Goal: Information Seeking & Learning: Learn about a topic

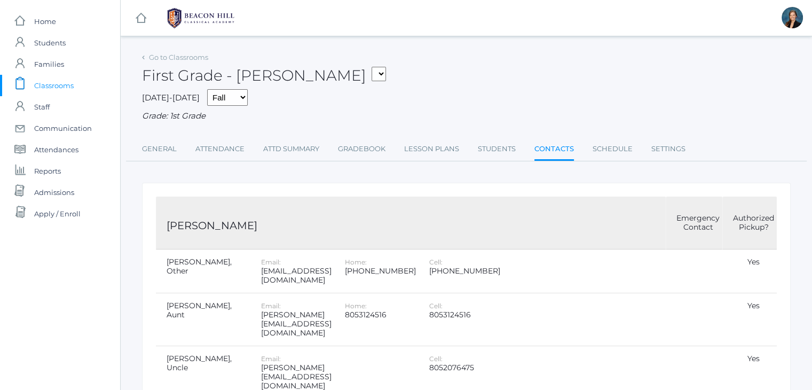
click at [51, 84] on span "Classrooms" at bounding box center [53, 85] width 39 height 21
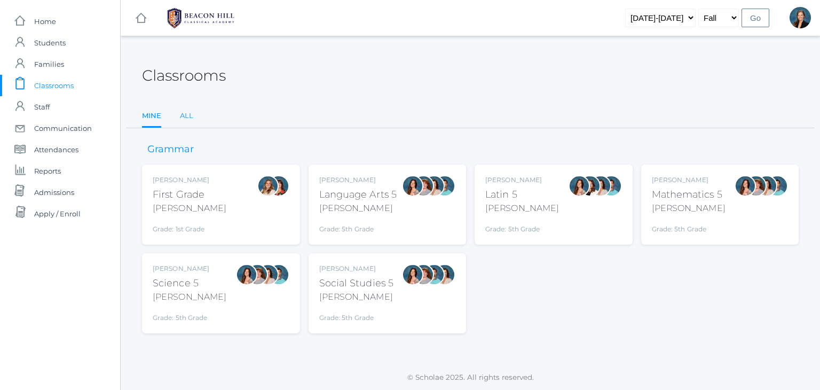
click at [186, 116] on link "All" at bounding box center [186, 115] width 13 height 21
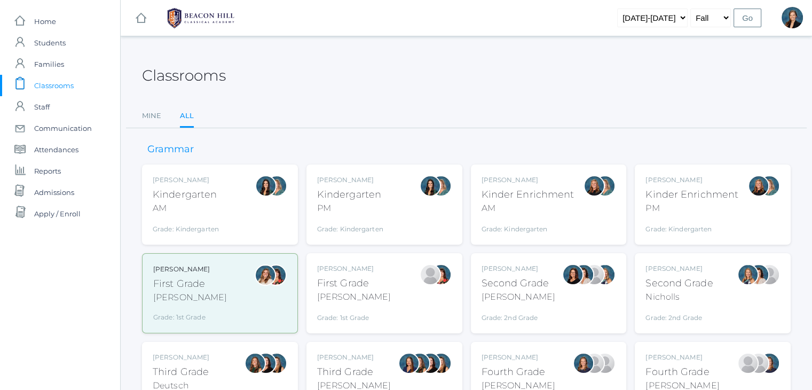
click at [373, 377] on div "Lori Webster Third Grade Webster Grade: 3rd Grade 03LA" at bounding box center [384, 381] width 134 height 59
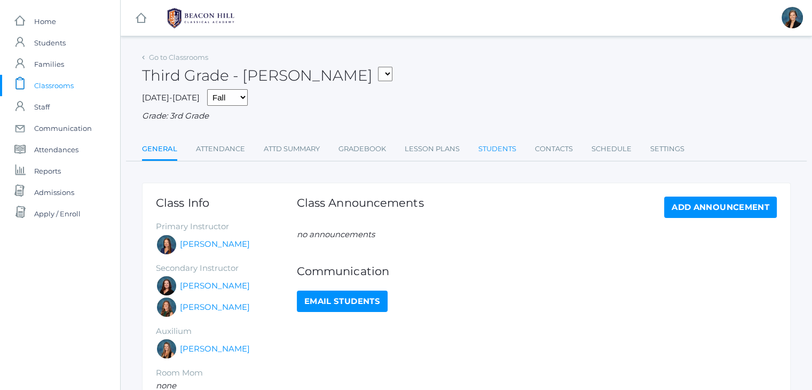
click at [508, 150] on link "Students" at bounding box center [497, 148] width 38 height 21
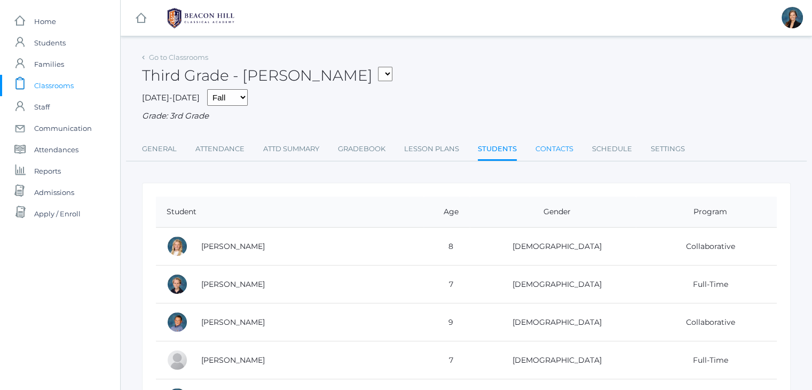
click at [553, 150] on link "Contacts" at bounding box center [554, 148] width 38 height 21
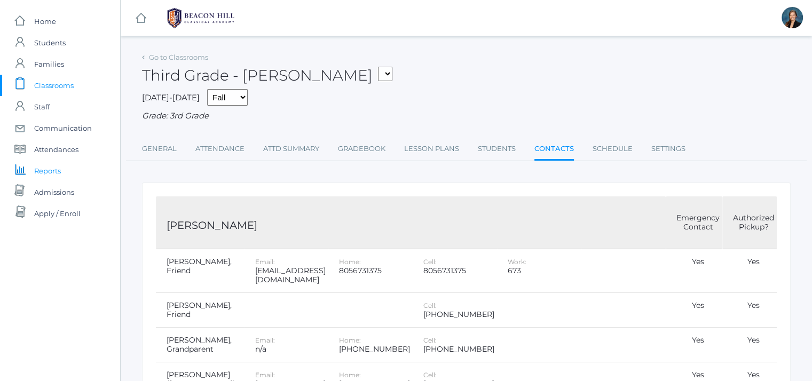
click at [42, 169] on span "Reports" at bounding box center [47, 170] width 27 height 21
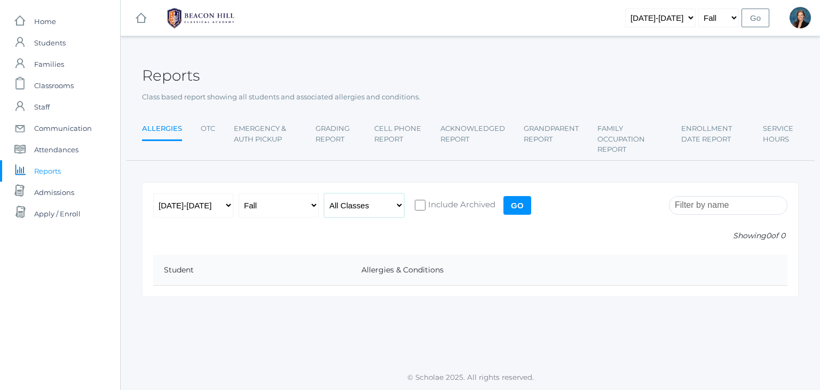
click at [345, 202] on select "All Classes Grammar - *KIND - Kindergarten AM - *KIND - Kindergarten PM - *KNDC…" at bounding box center [364, 205] width 80 height 24
select select "2028"
click at [324, 193] on select "All Classes Grammar - *KIND - Kindergarten AM - *KIND - Kindergarten PM - *KNDC…" at bounding box center [364, 205] width 80 height 24
click at [518, 203] on input "Go" at bounding box center [517, 205] width 28 height 19
click at [351, 209] on select "All Classes Grammar - *KIND - Kindergarten AM - *KIND - Kindergarten PM - *KNDC…" at bounding box center [364, 205] width 80 height 24
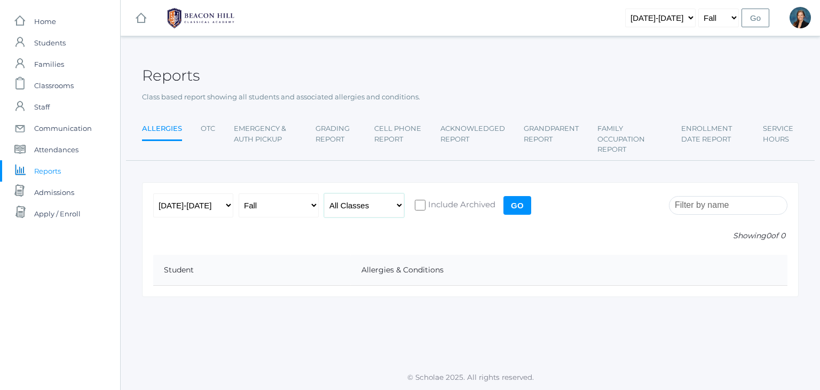
select select "2028"
click at [324, 193] on select "All Classes Grammar - *KIND - Kindergarten AM - *KIND - Kindergarten PM - *KNDC…" at bounding box center [364, 205] width 80 height 24
click at [513, 210] on input "Go" at bounding box center [517, 205] width 28 height 19
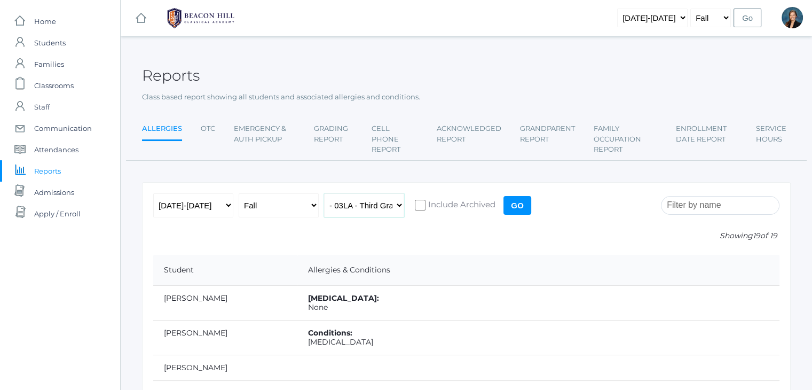
click at [374, 202] on select "All Classes Grammar - *KIND - Kindergarten AM - *KIND - Kindergarten PM - *KNDC…" at bounding box center [364, 205] width 80 height 24
select select "2078"
click at [324, 193] on select "All Classes Grammar - *KIND - Kindergarten AM - *KIND - Kindergarten PM - *KNDC…" at bounding box center [364, 205] width 80 height 24
click at [528, 205] on input "Go" at bounding box center [517, 205] width 28 height 19
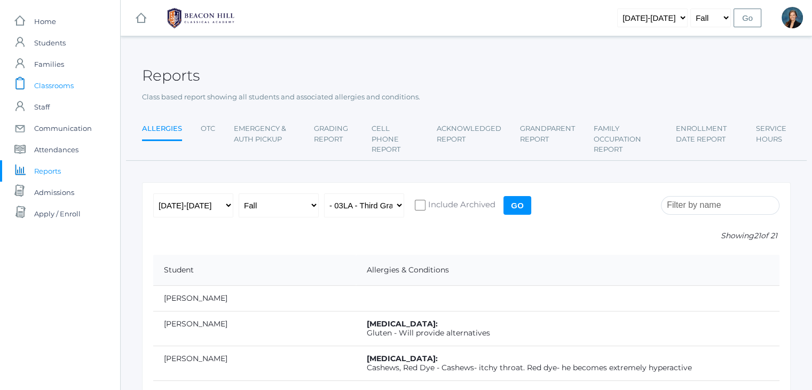
click at [44, 86] on span "Classrooms" at bounding box center [53, 85] width 39 height 21
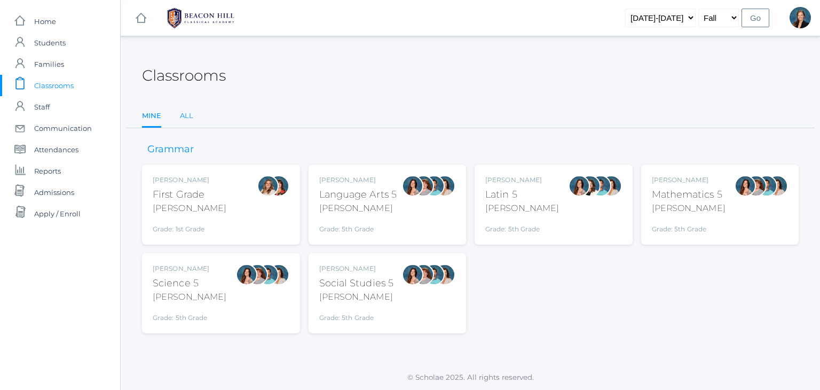
click at [183, 120] on link "All" at bounding box center [186, 115] width 13 height 21
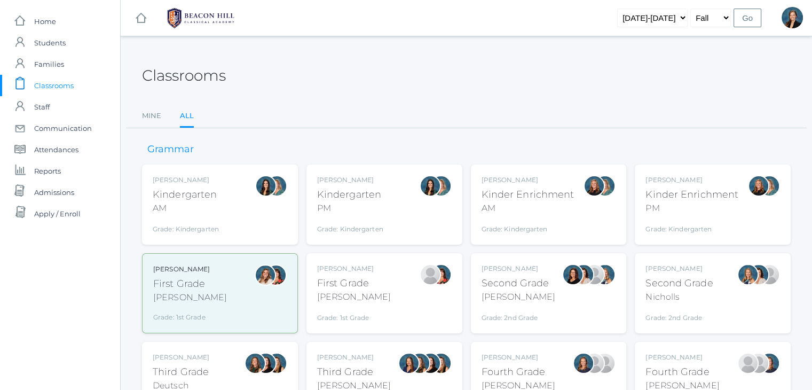
click at [194, 355] on div "[PERSON_NAME]" at bounding box center [181, 357] width 57 height 10
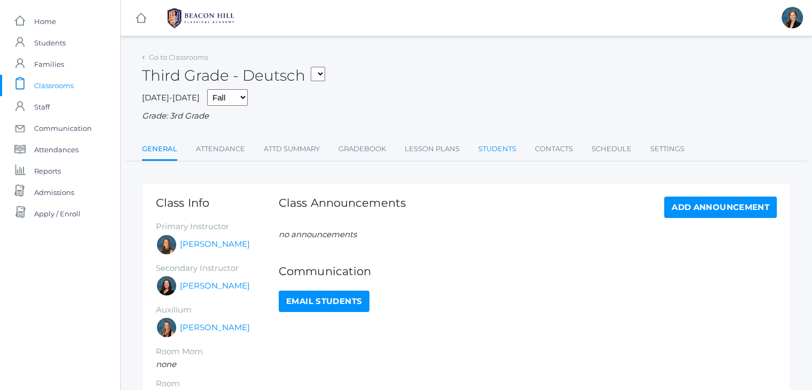
click at [495, 149] on link "Students" at bounding box center [497, 148] width 38 height 21
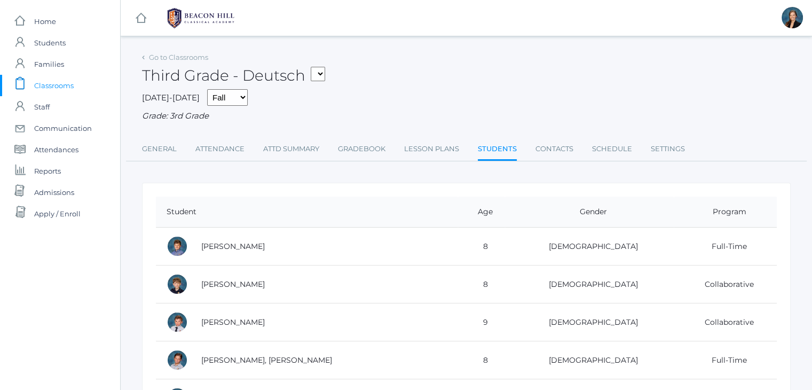
click at [442, 97] on div "2025-2026 Fall Spring Grade: 3rd Grade" at bounding box center [466, 105] width 648 height 33
click at [52, 83] on span "Classrooms" at bounding box center [53, 85] width 39 height 21
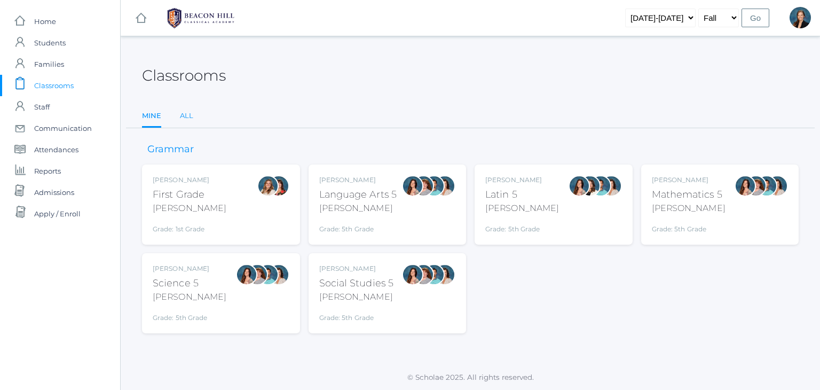
click at [184, 116] on link "All" at bounding box center [186, 115] width 13 height 21
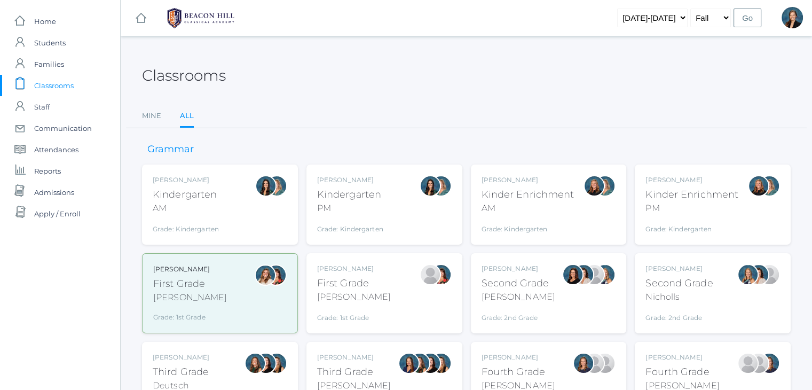
click at [498, 291] on div "Balli" at bounding box center [518, 296] width 74 height 13
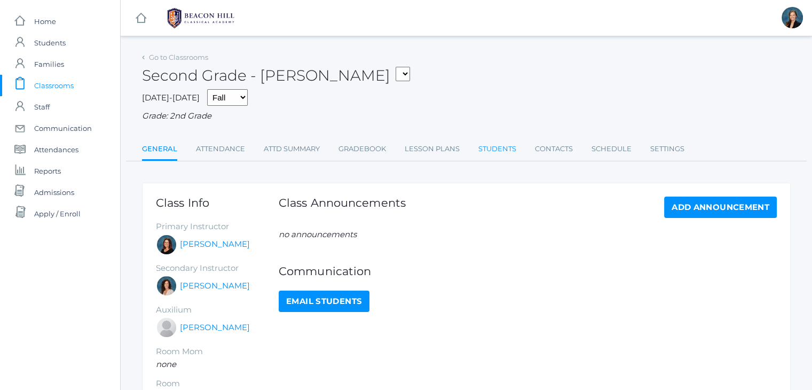
click at [508, 148] on link "Students" at bounding box center [497, 148] width 38 height 21
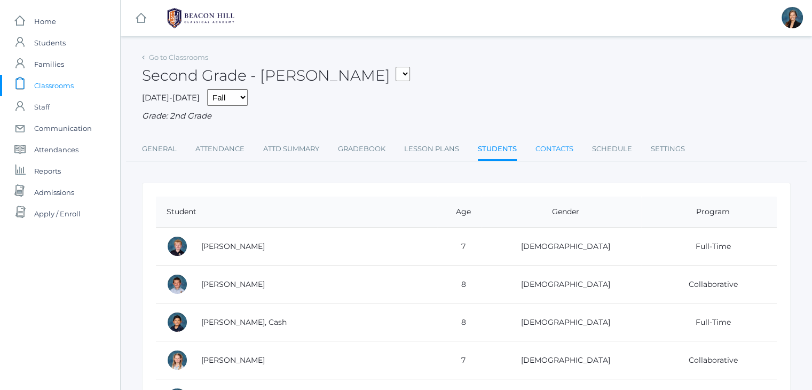
click at [548, 150] on link "Contacts" at bounding box center [554, 148] width 38 height 21
click at [42, 84] on span "Classrooms" at bounding box center [53, 85] width 39 height 21
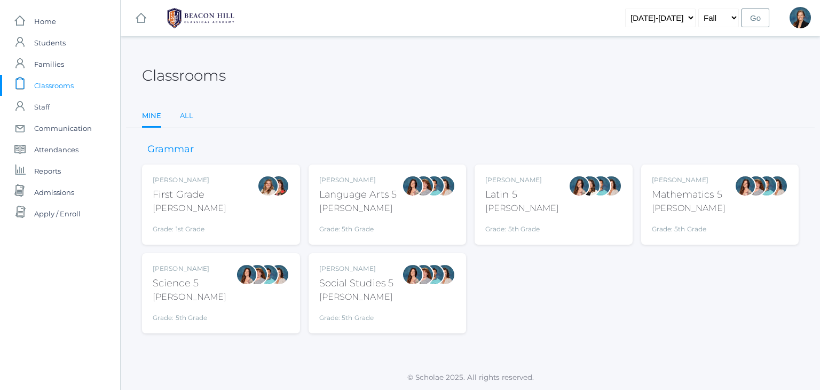
click at [181, 120] on link "All" at bounding box center [186, 115] width 13 height 21
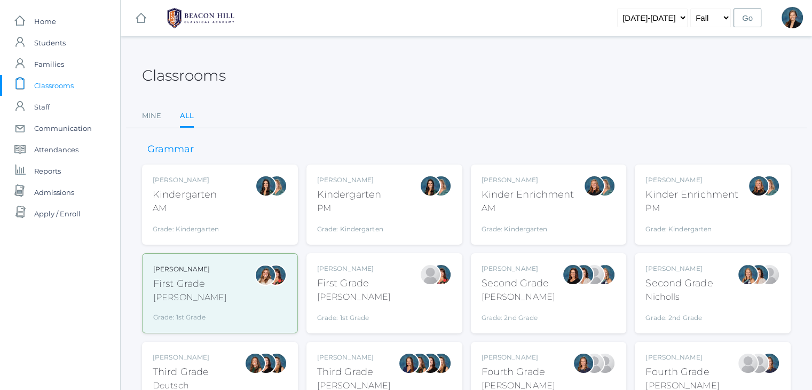
click at [652, 273] on div "Courtney Nicholls Second Grade Nicholls Grade: 2nd Grade 02LA" at bounding box center [678, 293] width 67 height 59
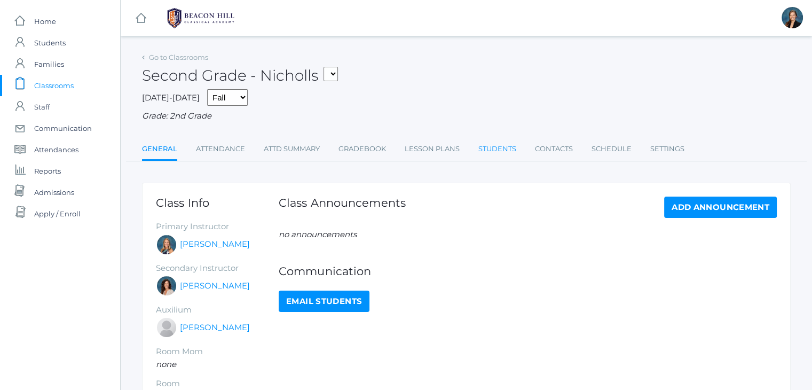
click at [506, 149] on link "Students" at bounding box center [497, 148] width 38 height 21
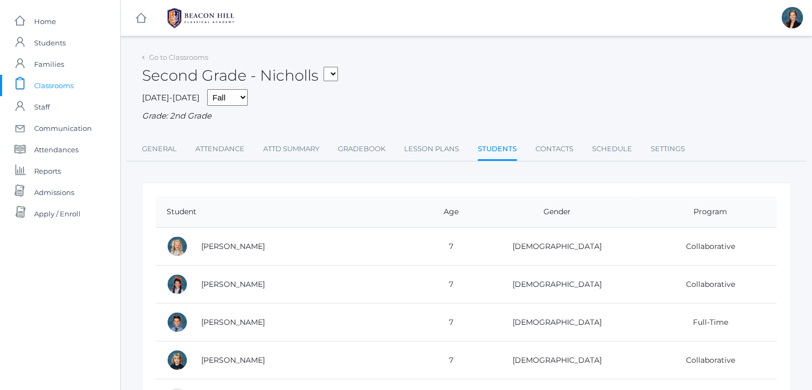
click at [46, 84] on span "Classrooms" at bounding box center [53, 85] width 39 height 21
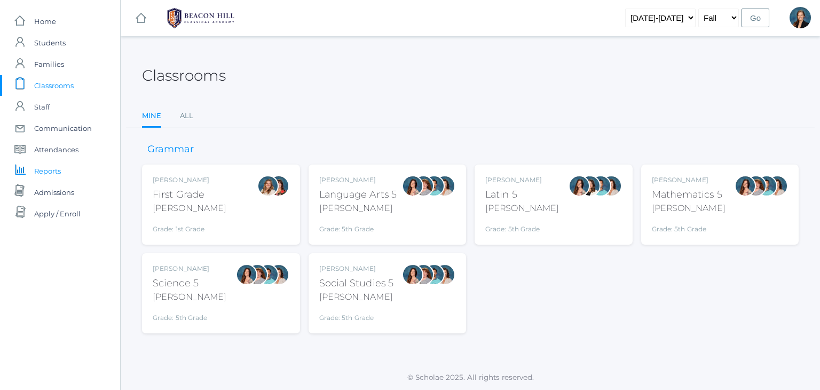
click at [43, 172] on span "Reports" at bounding box center [47, 170] width 27 height 21
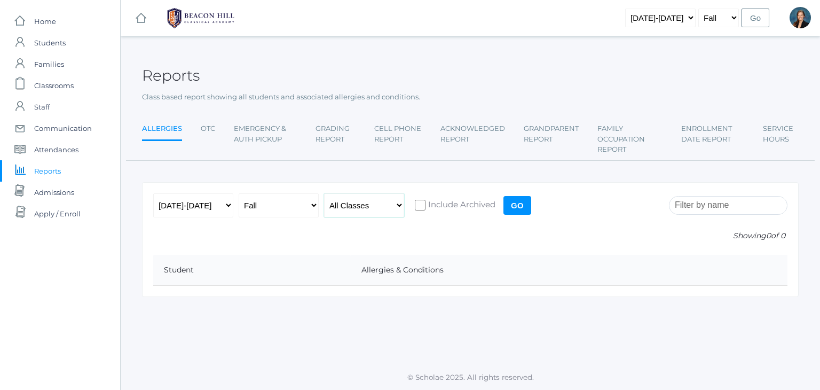
click at [335, 201] on select "All Classes Grammar - *KIND - Kindergarten AM - *KIND - Kindergarten PM - *KNDC…" at bounding box center [364, 205] width 80 height 24
select select "1958"
click at [324, 193] on select "All Classes Grammar - *KIND - Kindergarten AM - *KIND - Kindergarten PM - *KNDC…" at bounding box center [364, 205] width 80 height 24
click at [517, 201] on input "Go" at bounding box center [517, 205] width 28 height 19
click at [357, 201] on select "All Classes Grammar - *KIND - Kindergarten AM - *KIND - Kindergarten PM - *KNDC…" at bounding box center [364, 205] width 80 height 24
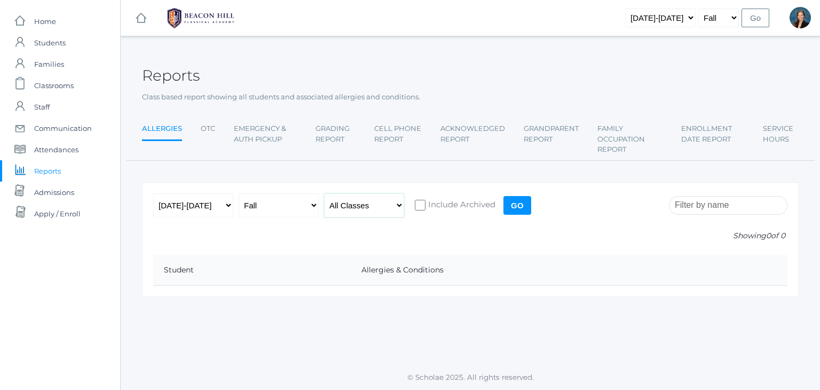
select select "1958"
click at [324, 193] on select "All Classes Grammar - *KIND - Kindergarten AM - *KIND - Kindergarten PM - *KNDC…" at bounding box center [364, 205] width 80 height 24
click at [518, 205] on input "Go" at bounding box center [517, 205] width 28 height 19
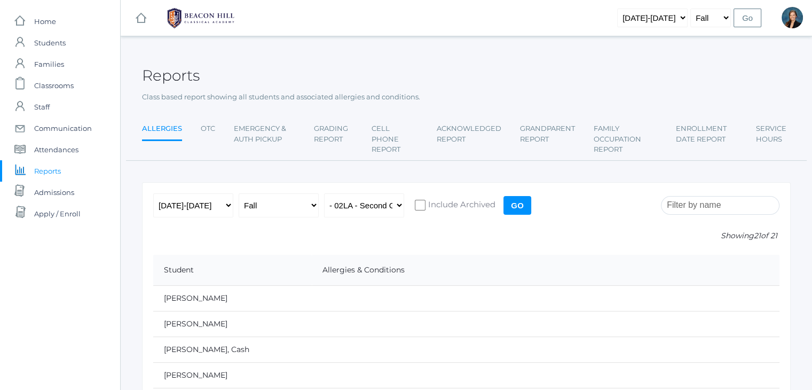
click at [518, 205] on input "Go" at bounding box center [517, 205] width 28 height 19
click at [380, 211] on select "All Classes Grammar - *KIND - Kindergarten AM - *KIND - Kindergarten PM - *KNDC…" at bounding box center [364, 205] width 80 height 24
select select "1970"
click at [324, 193] on select "All Classes Grammar - *KIND - Kindergarten AM - *KIND - Kindergarten PM - *KNDC…" at bounding box center [364, 205] width 80 height 24
click at [513, 205] on input "Go" at bounding box center [517, 205] width 28 height 19
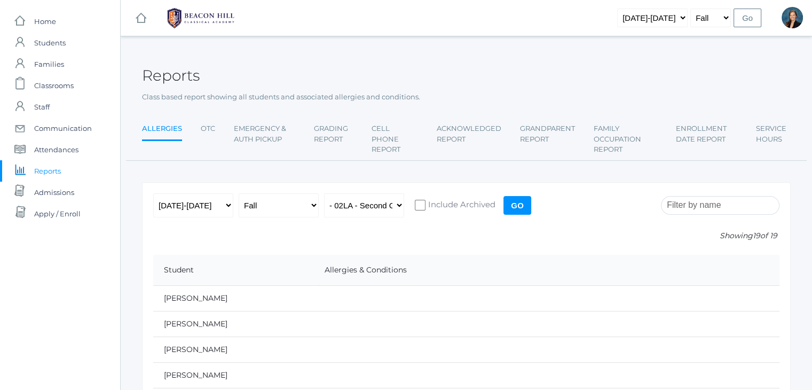
click at [513, 205] on input "Go" at bounding box center [517, 205] width 28 height 19
click at [257, 141] on link "Emergency & Auth Pickup" at bounding box center [264, 133] width 61 height 31
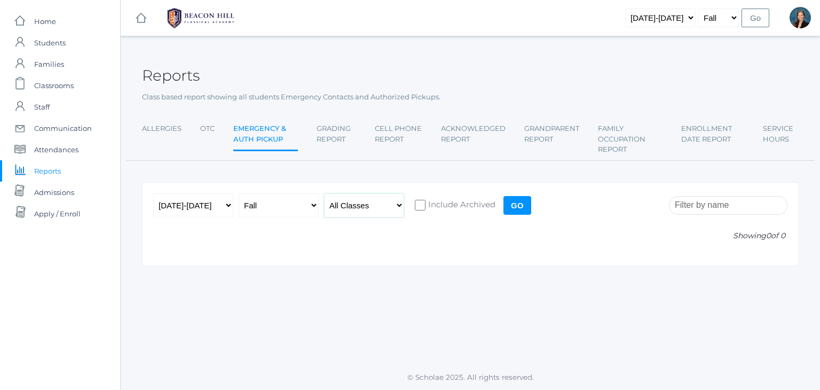
click at [357, 202] on select "All Classes Grammar - *KIND - Kindergarten AM - *KIND - Kindergarten PM - *KNDC…" at bounding box center [364, 205] width 80 height 24
select select "1970"
click at [324, 193] on select "All Classes Grammar - *KIND - Kindergarten AM - *KIND - Kindergarten PM - *KNDC…" at bounding box center [364, 205] width 80 height 24
click at [519, 205] on input "Go" at bounding box center [517, 205] width 28 height 19
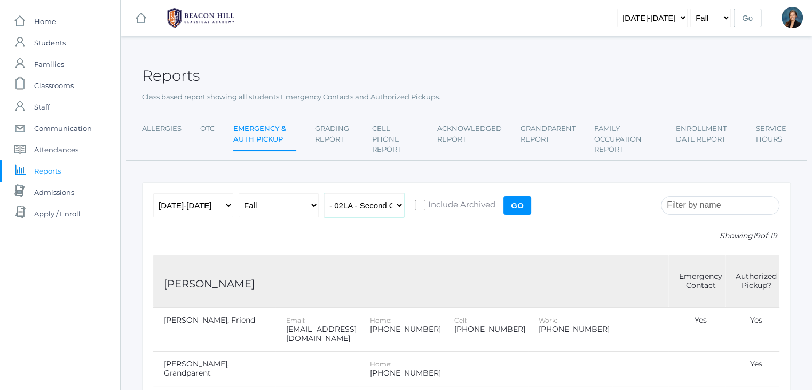
click at [376, 206] on select "All Classes Grammar - *KIND - Kindergarten AM - *KIND - Kindergarten PM - *KNDC…" at bounding box center [364, 205] width 80 height 24
select select "1968"
click at [324, 193] on select "All Classes Grammar - *KIND - Kindergarten AM - *KIND - Kindergarten PM - *KNDC…" at bounding box center [364, 205] width 80 height 24
click at [510, 200] on input "Go" at bounding box center [517, 205] width 28 height 19
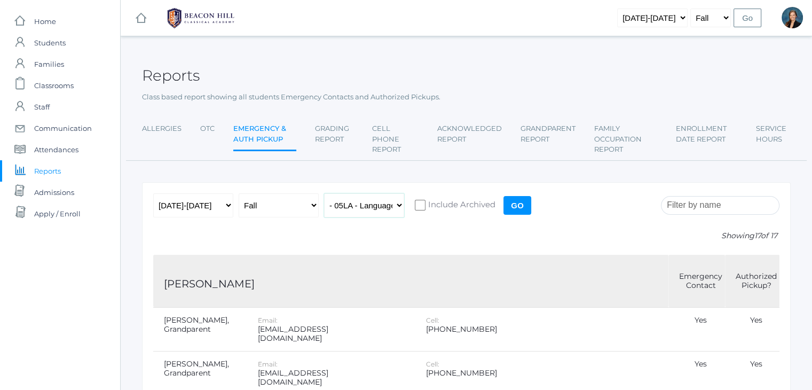
click at [390, 208] on select "All Classes Grammar - *KIND - Kindergarten AM - *KIND - Kindergarten PM - *KNDC…" at bounding box center [364, 205] width 80 height 24
select select "1967"
click at [324, 193] on select "All Classes Grammar - *KIND - Kindergarten AM - *KIND - Kindergarten PM - *KNDC…" at bounding box center [364, 205] width 80 height 24
click at [516, 204] on input "Go" at bounding box center [517, 205] width 28 height 19
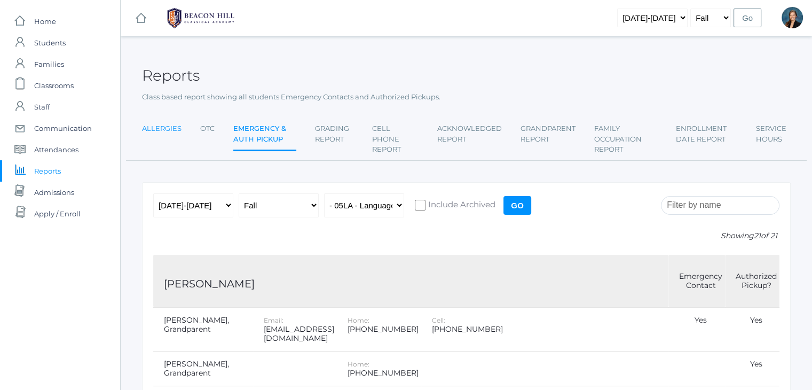
click at [164, 130] on link "Allergies" at bounding box center [161, 128] width 39 height 21
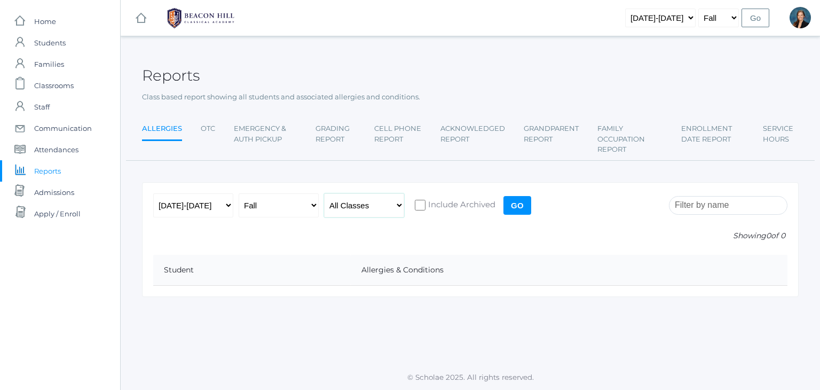
click at [365, 210] on select "All Classes Grammar - *KIND - Kindergarten AM - *KIND - Kindergarten PM - *KNDC…" at bounding box center [364, 205] width 80 height 24
select select "1968"
click at [324, 193] on select "All Classes Grammar - *KIND - Kindergarten AM - *KIND - Kindergarten PM - *KNDC…" at bounding box center [364, 205] width 80 height 24
click at [512, 205] on input "Go" at bounding box center [517, 205] width 28 height 19
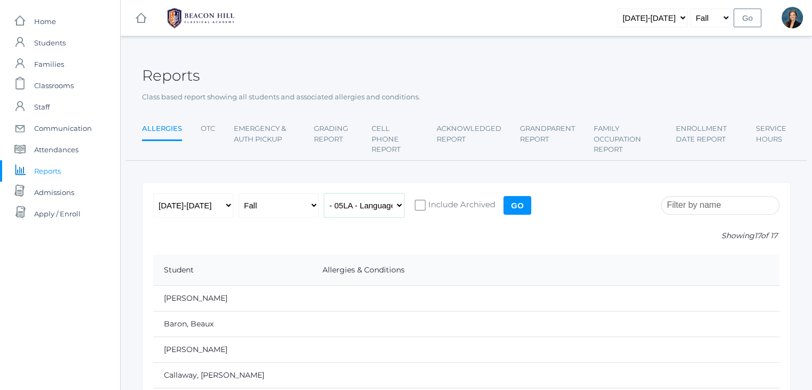
click at [363, 205] on select "All Classes Grammar - *KIND - Kindergarten AM - *KIND - Kindergarten PM - *KNDC…" at bounding box center [364, 205] width 80 height 24
select select "1967"
click at [324, 193] on select "All Classes Grammar - *KIND - Kindergarten AM - *KIND - Kindergarten PM - *KNDC…" at bounding box center [364, 205] width 80 height 24
click at [520, 201] on input "Go" at bounding box center [517, 205] width 28 height 19
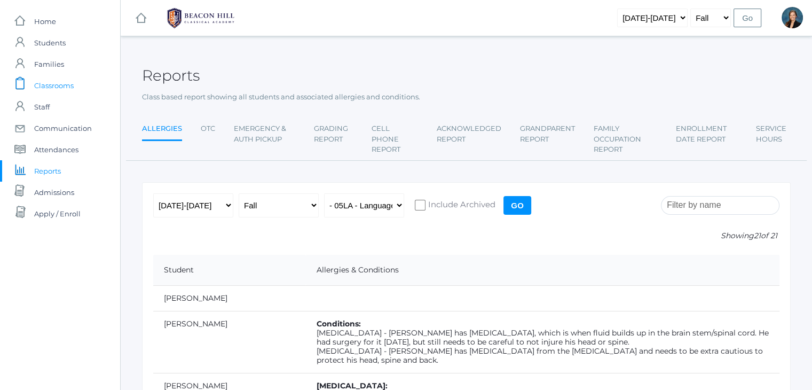
click at [44, 84] on span "Classrooms" at bounding box center [53, 85] width 39 height 21
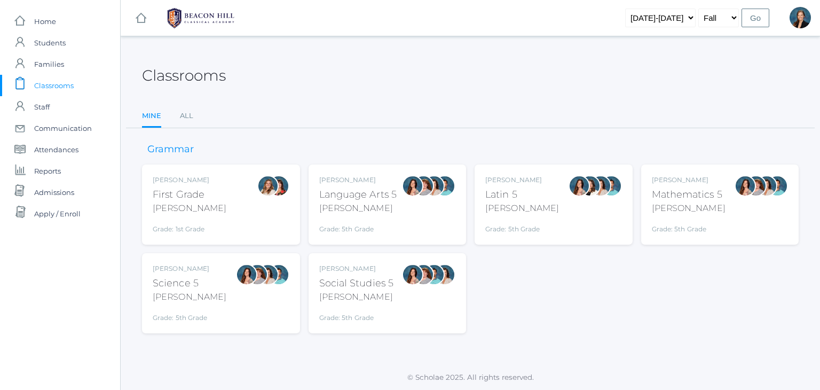
click at [361, 205] on div "Salazar" at bounding box center [358, 208] width 78 height 13
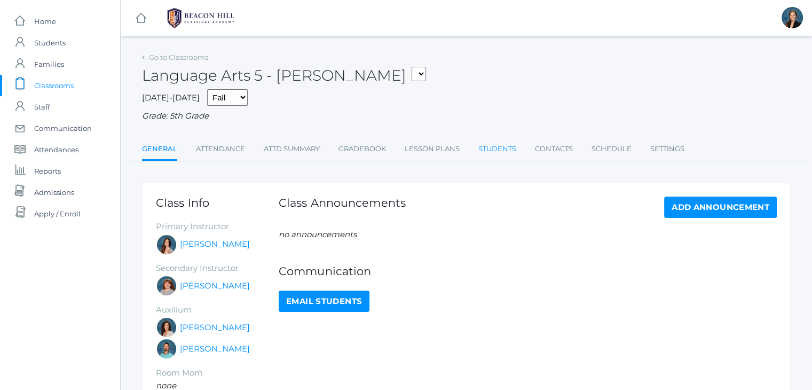
click at [497, 143] on link "Students" at bounding box center [497, 148] width 38 height 21
click at [490, 150] on link "Students" at bounding box center [497, 148] width 38 height 21
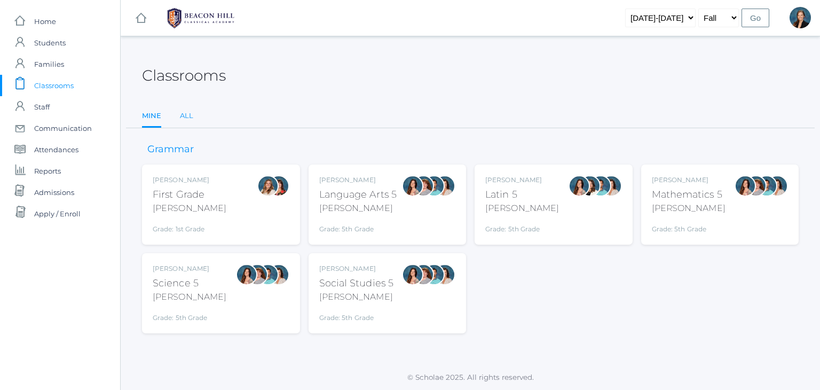
click at [185, 111] on link "All" at bounding box center [186, 115] width 13 height 21
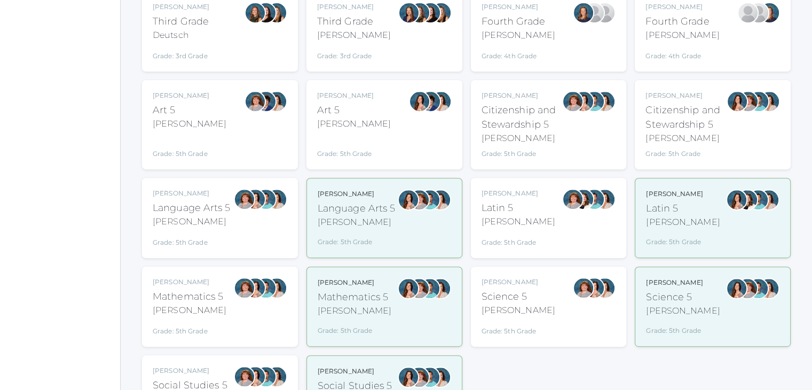
scroll to position [357, 0]
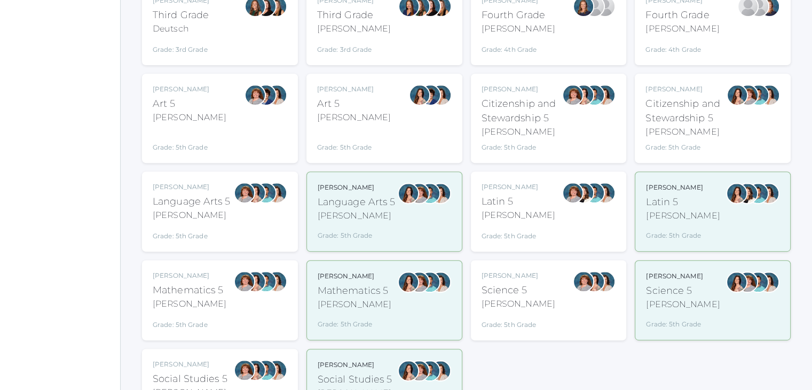
click at [177, 196] on div "Language Arts 5" at bounding box center [192, 201] width 78 height 14
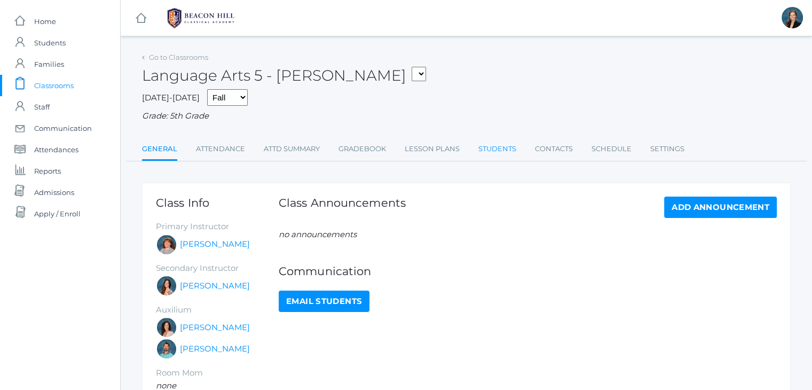
click at [497, 149] on link "Students" at bounding box center [497, 148] width 38 height 21
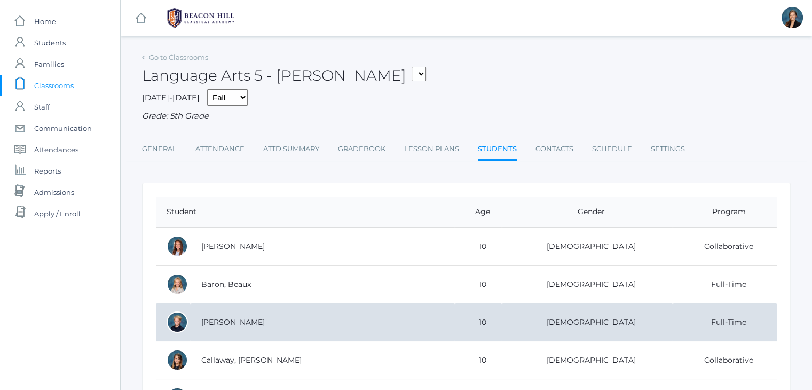
click at [608, 338] on td "[DEMOGRAPHIC_DATA]" at bounding box center [587, 322] width 171 height 38
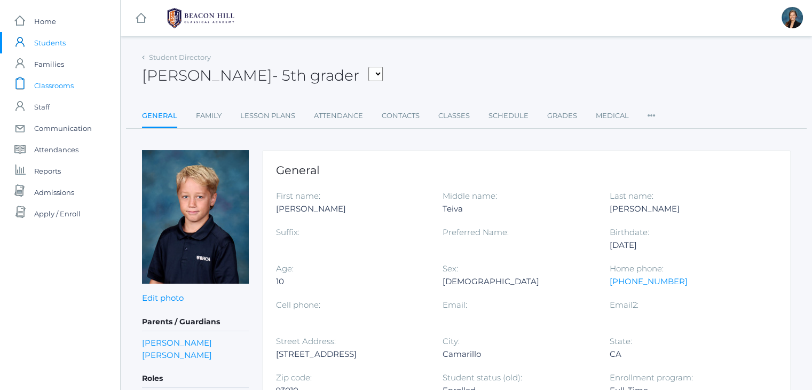
drag, startPoint x: 0, startPoint y: 0, endPoint x: 64, endPoint y: 85, distance: 106.7
click at [64, 85] on span "Classrooms" at bounding box center [53, 85] width 39 height 21
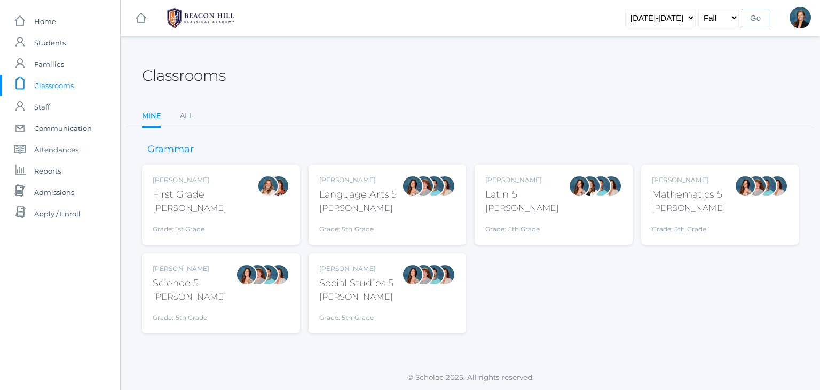
click at [362, 192] on div "Language Arts 5" at bounding box center [358, 194] width 78 height 14
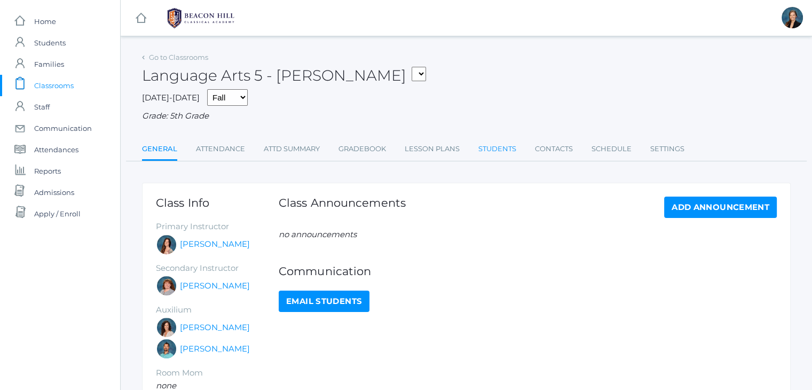
click at [489, 150] on link "Students" at bounding box center [497, 148] width 38 height 21
